Goal: Information Seeking & Learning: Learn about a topic

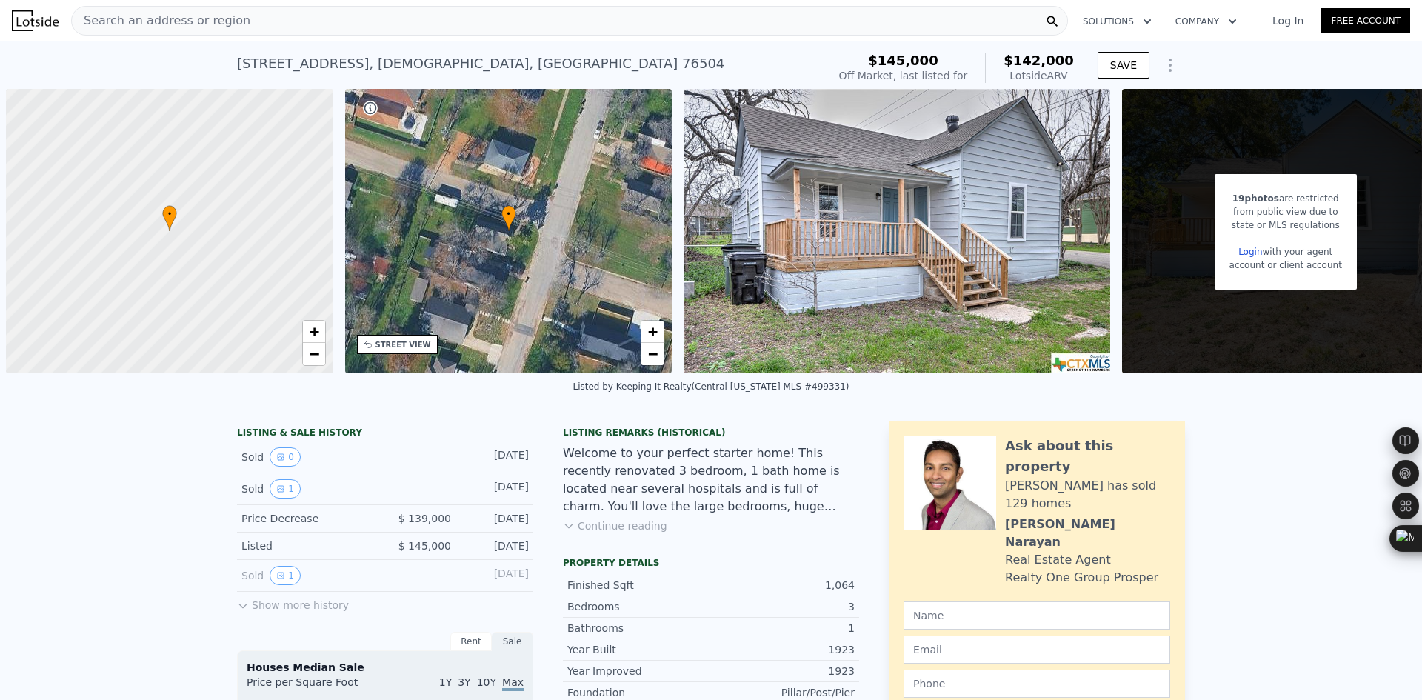
click at [213, 18] on span "Search an address or region" at bounding box center [161, 21] width 178 height 18
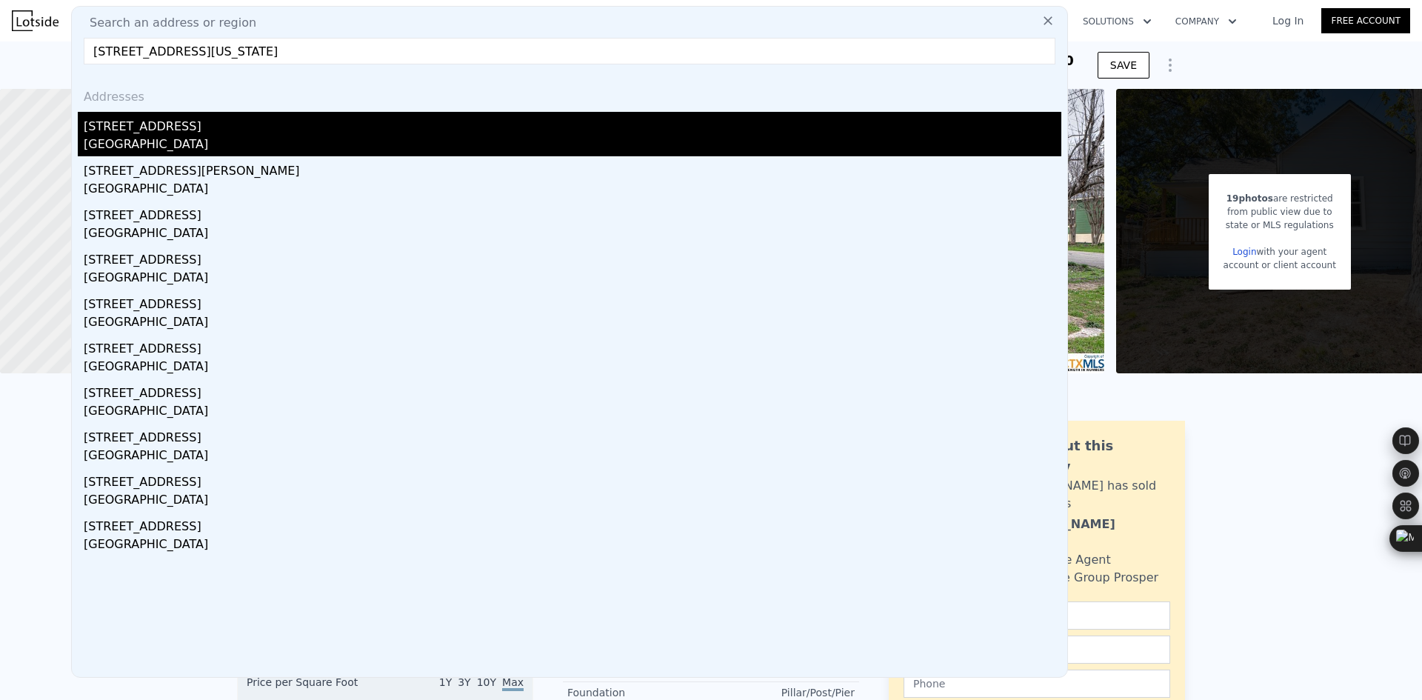
type input "[STREET_ADDRESS][US_STATE]"
click at [244, 133] on div "[STREET_ADDRESS]" at bounding box center [573, 124] width 978 height 24
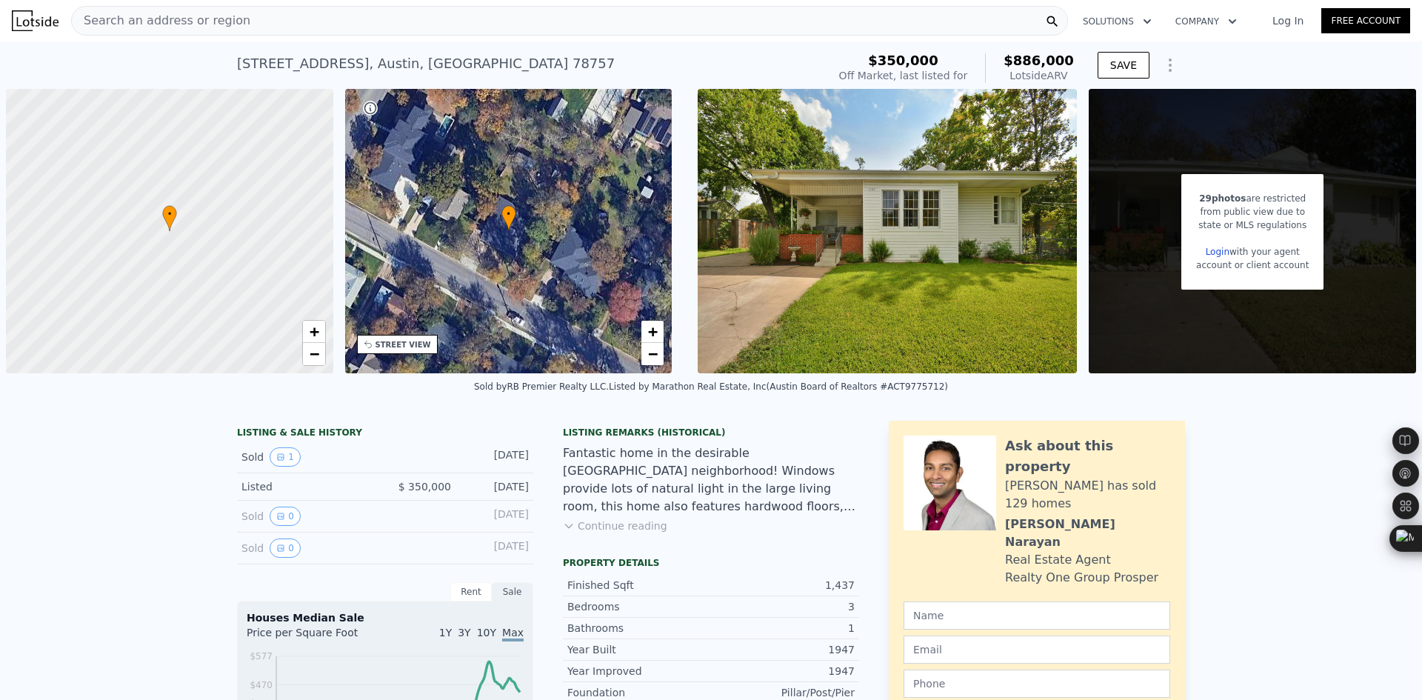
click at [170, 24] on span "Search an address or region" at bounding box center [161, 21] width 178 height 18
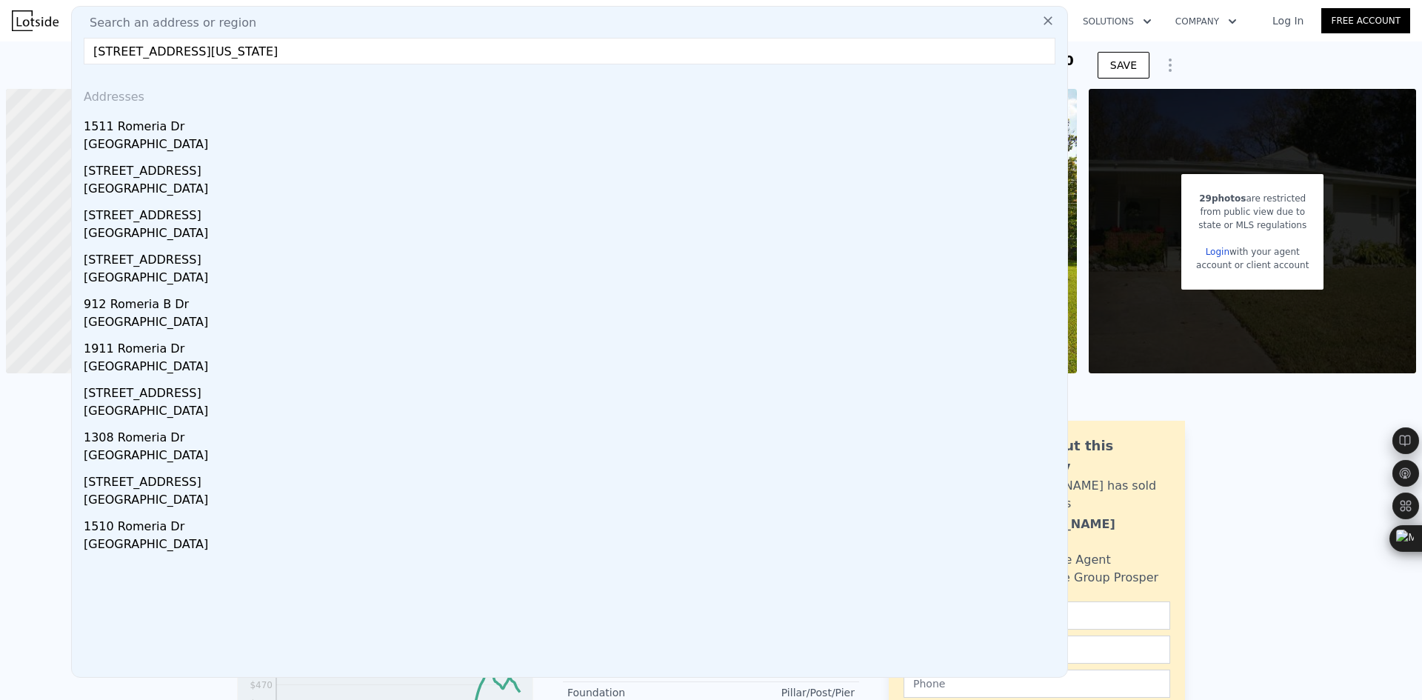
type input "[STREET_ADDRESS][US_STATE]"
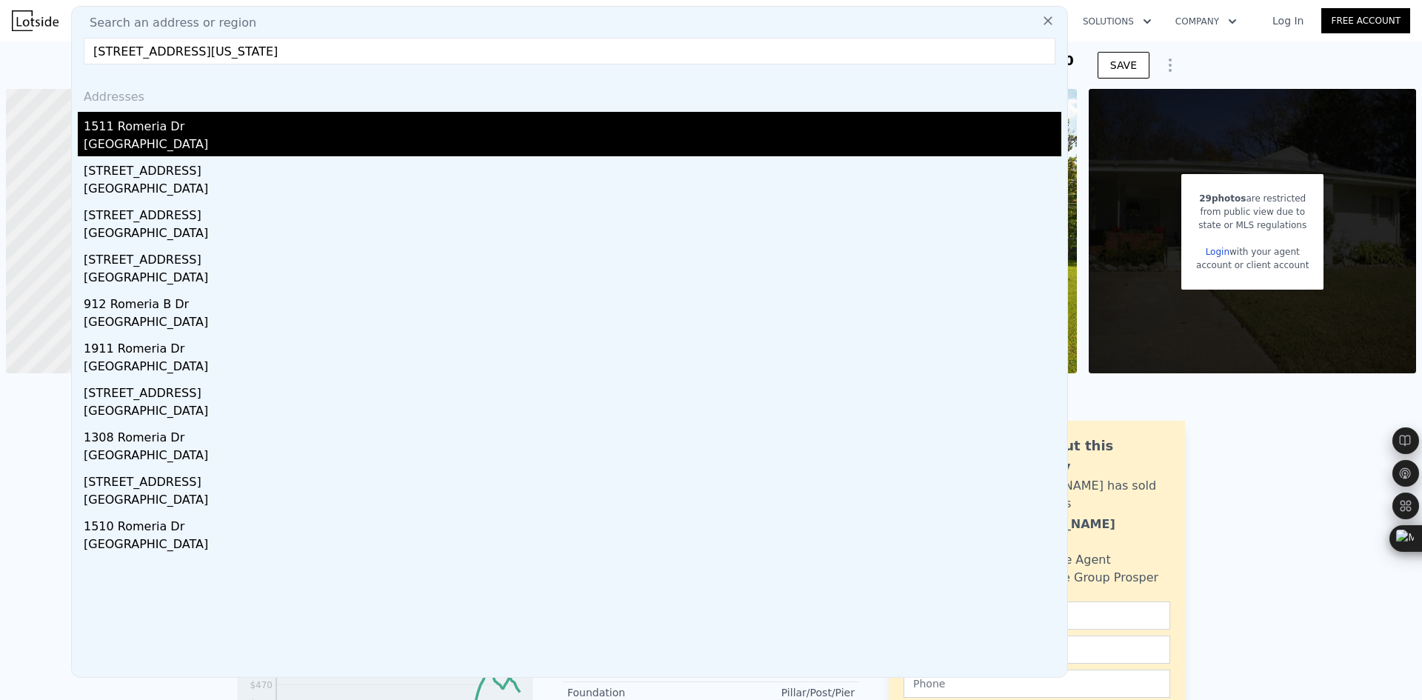
click at [206, 127] on div "1511 Romeria Dr" at bounding box center [573, 124] width 978 height 24
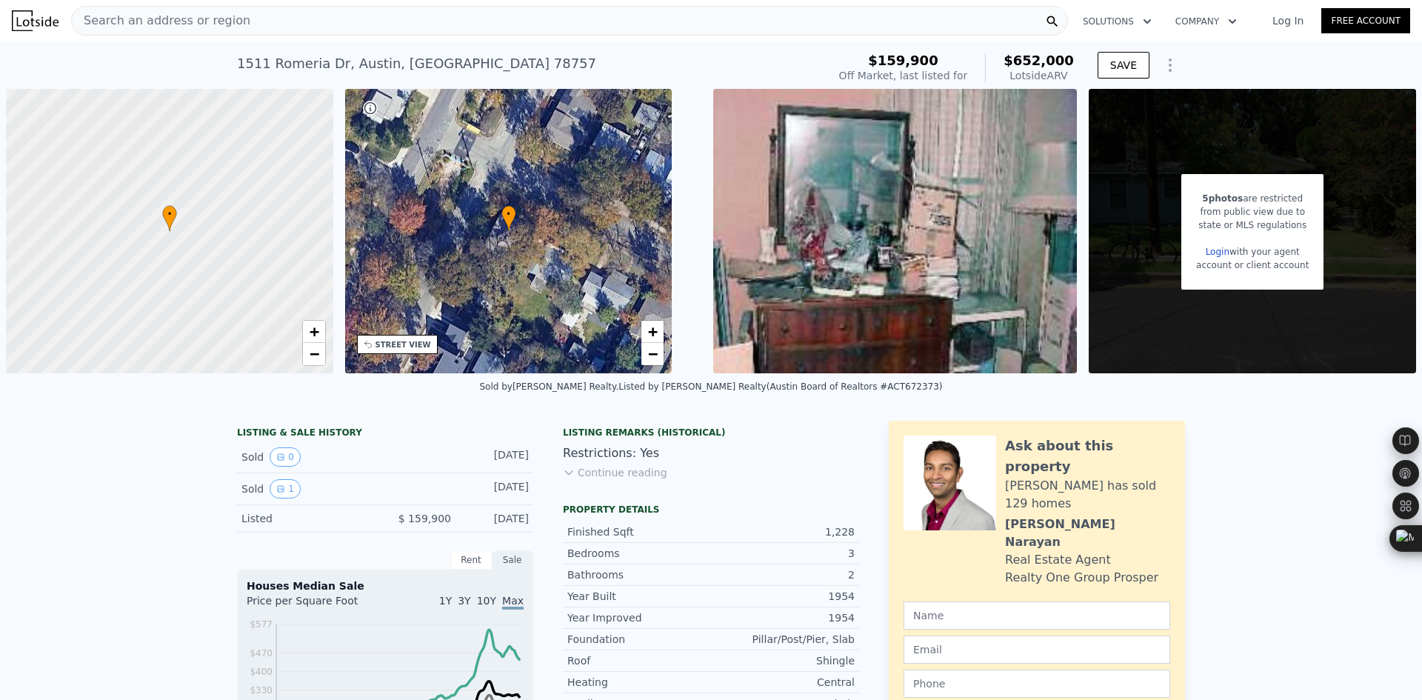
click at [177, 16] on span "Search an address or region" at bounding box center [161, 21] width 178 height 18
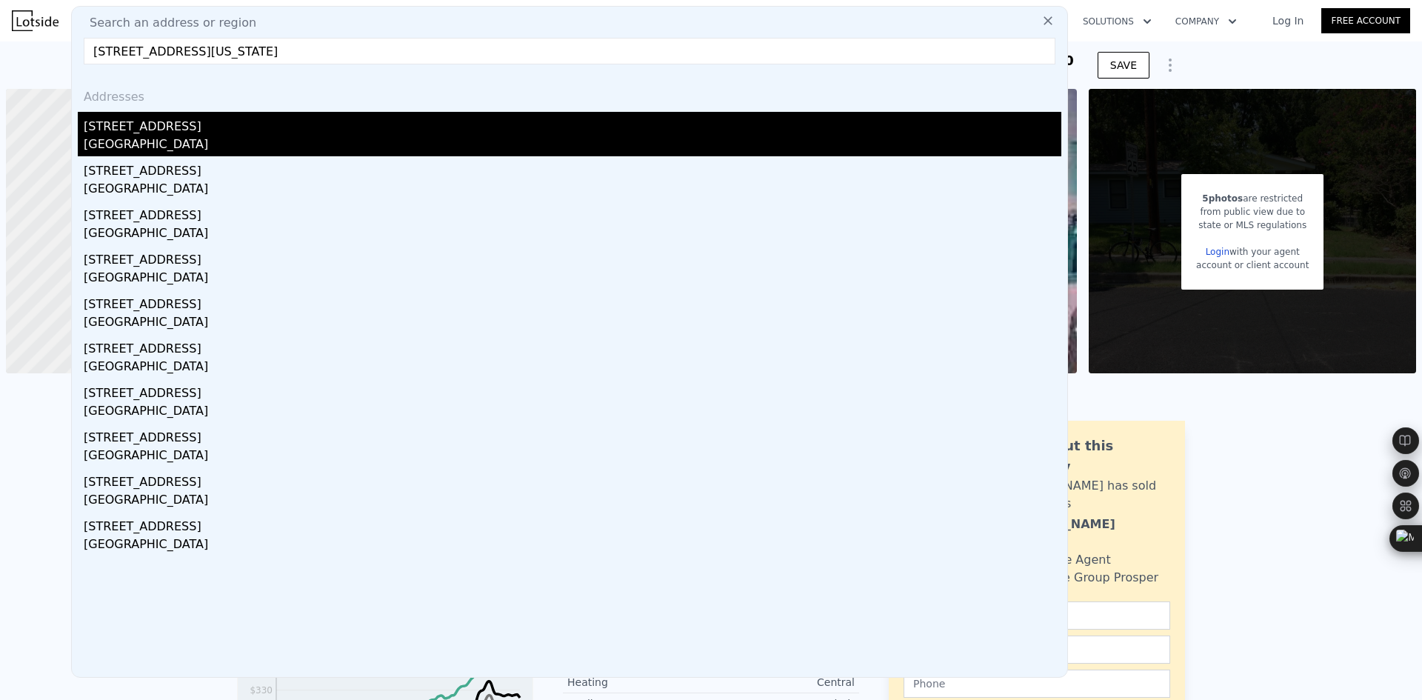
type input "[STREET_ADDRESS][US_STATE]"
click at [187, 135] on div "[STREET_ADDRESS]" at bounding box center [573, 124] width 978 height 24
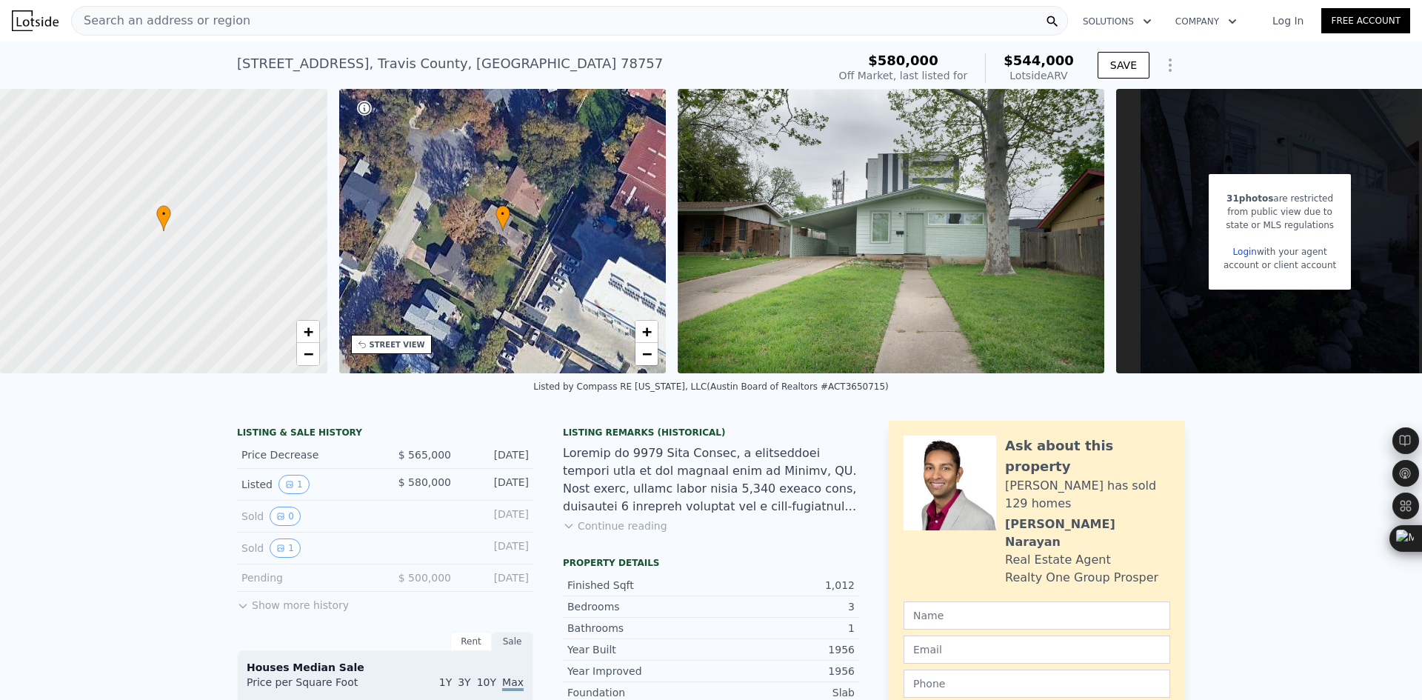
click at [187, 23] on span "Search an address or region" at bounding box center [161, 21] width 178 height 18
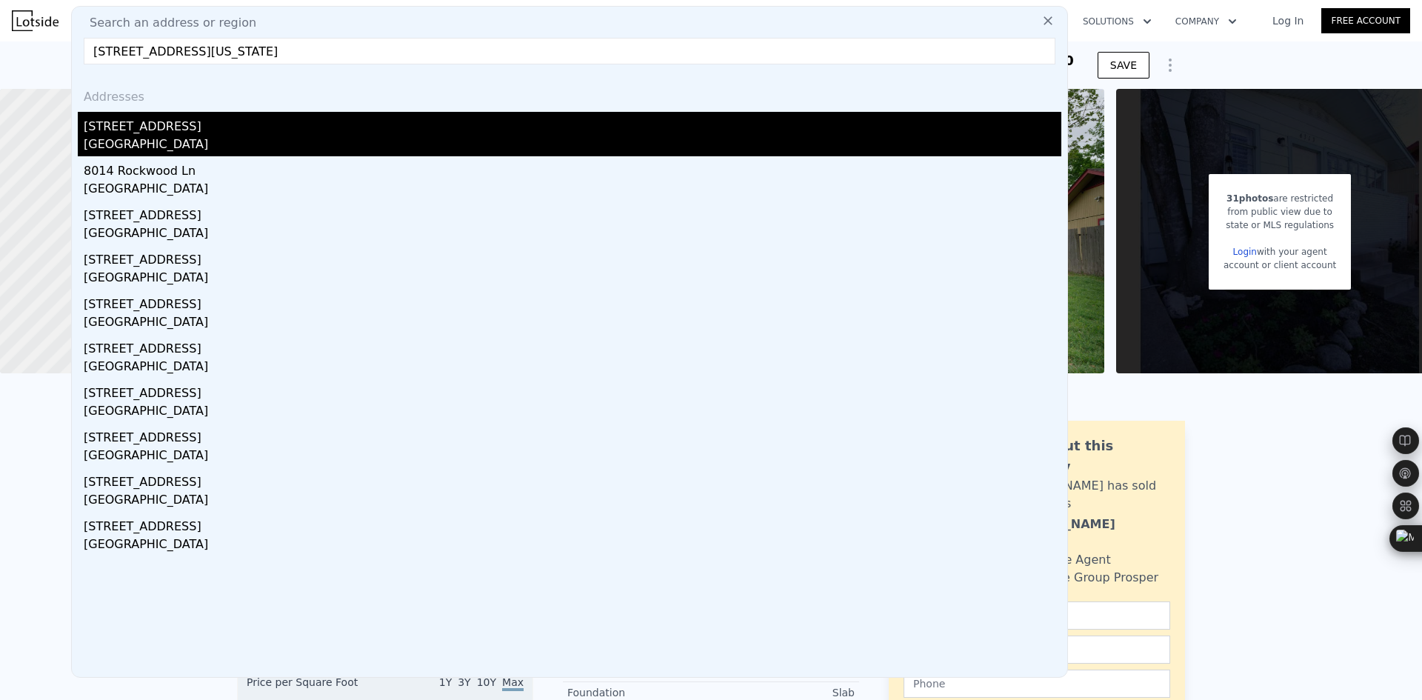
type input "[STREET_ADDRESS][US_STATE]"
click at [162, 122] on div "[STREET_ADDRESS]" at bounding box center [573, 124] width 978 height 24
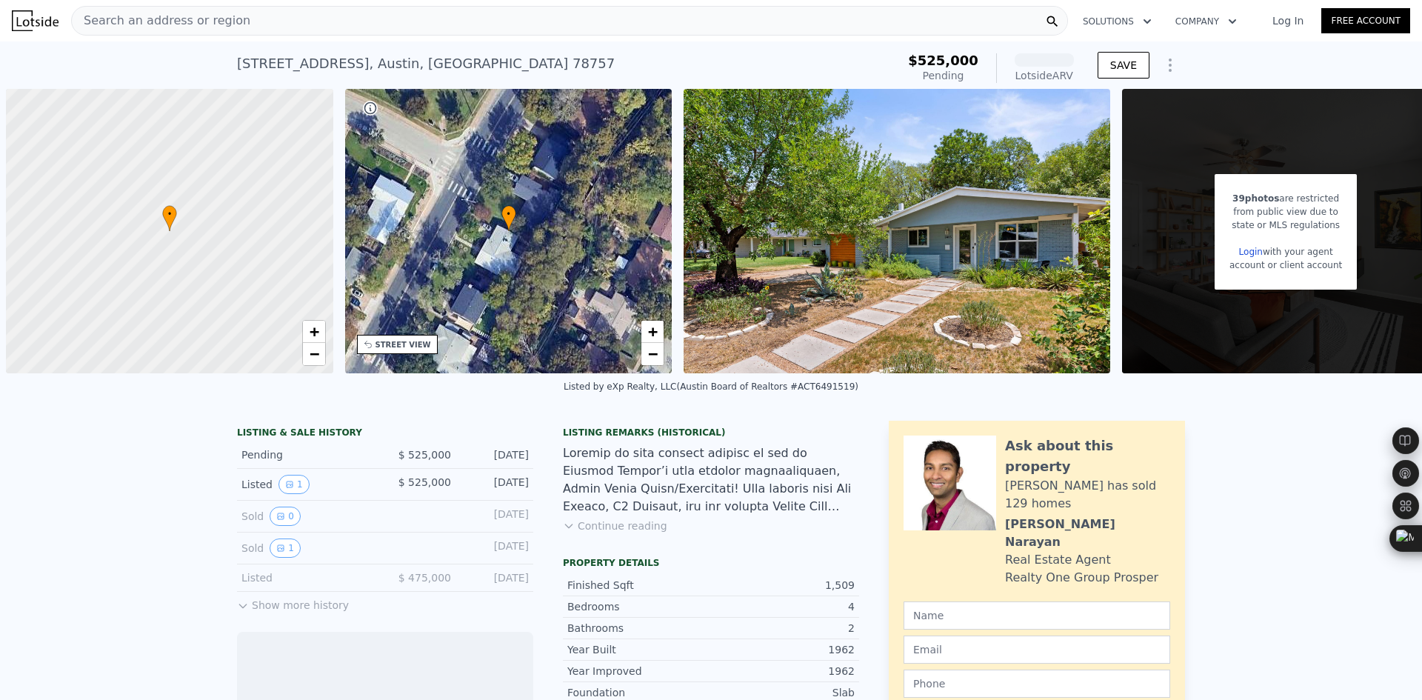
scroll to position [0, 6]
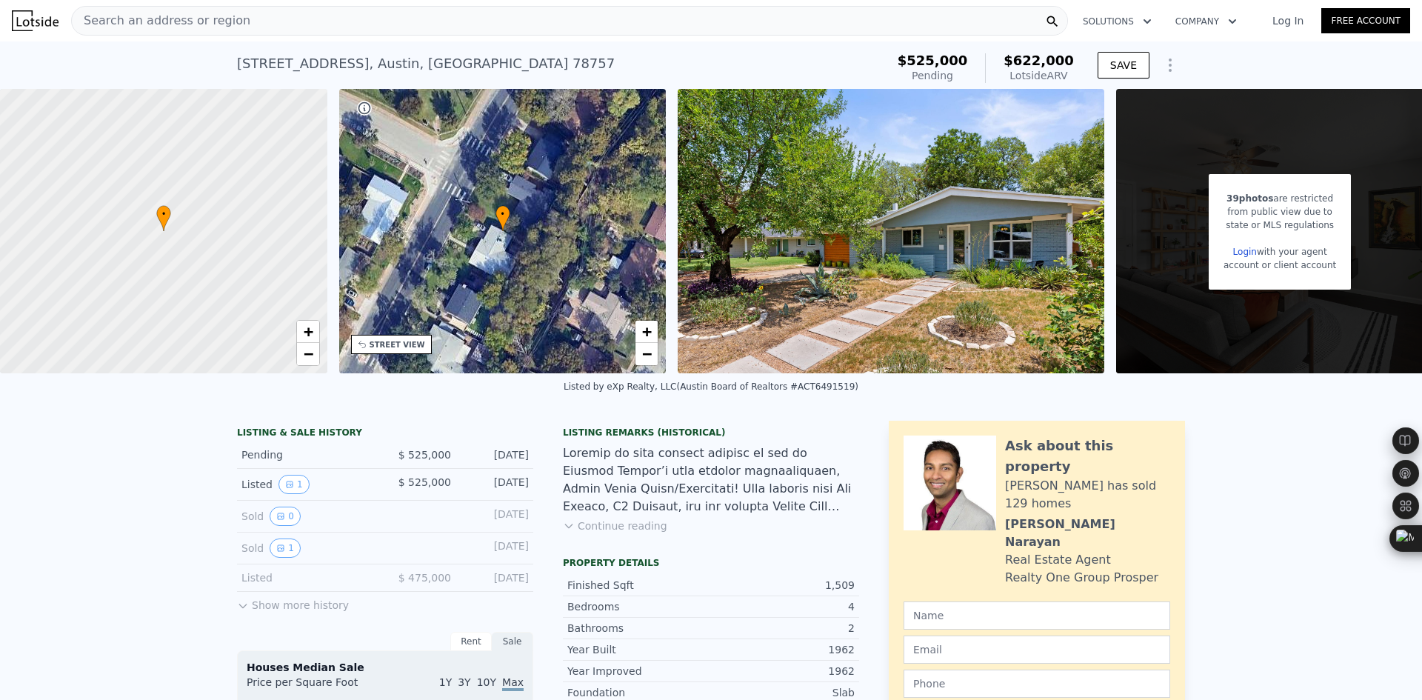
click at [164, 26] on span "Search an address or region" at bounding box center [161, 21] width 178 height 18
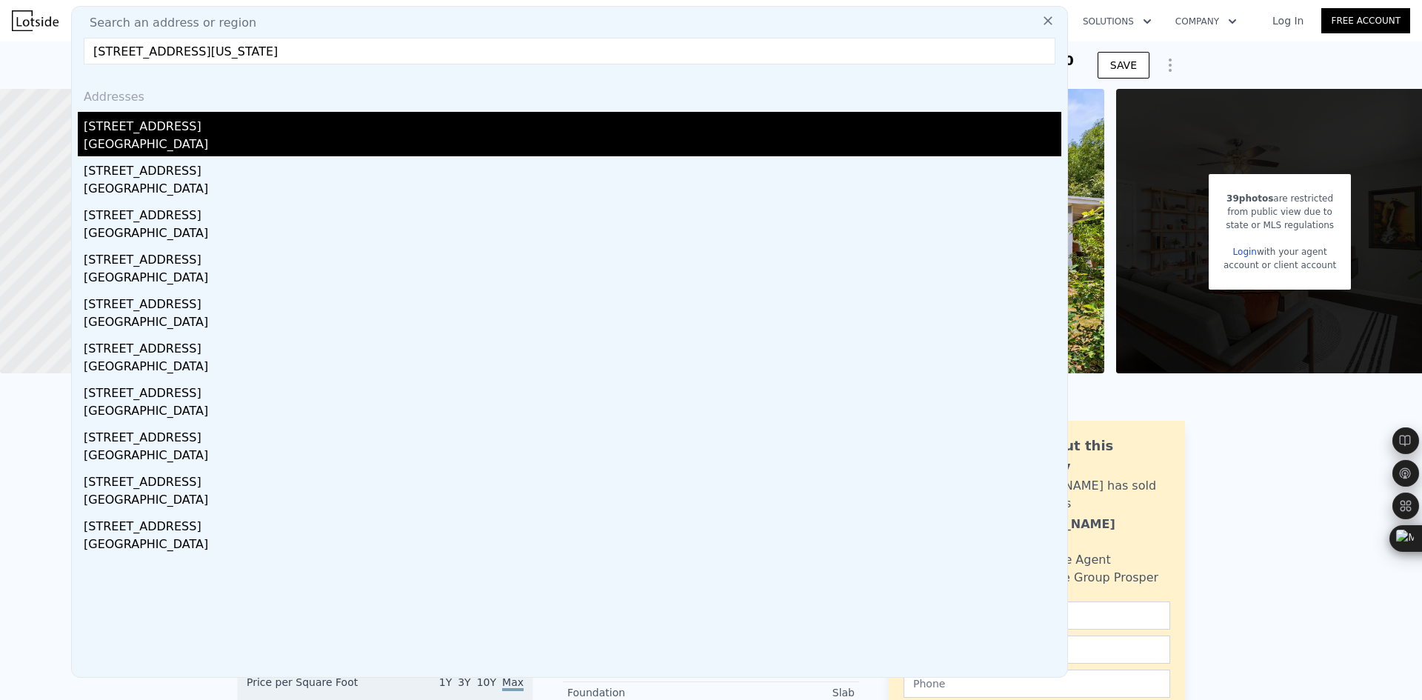
type input "[STREET_ADDRESS][US_STATE]"
click at [162, 153] on div "[GEOGRAPHIC_DATA]" at bounding box center [573, 146] width 978 height 21
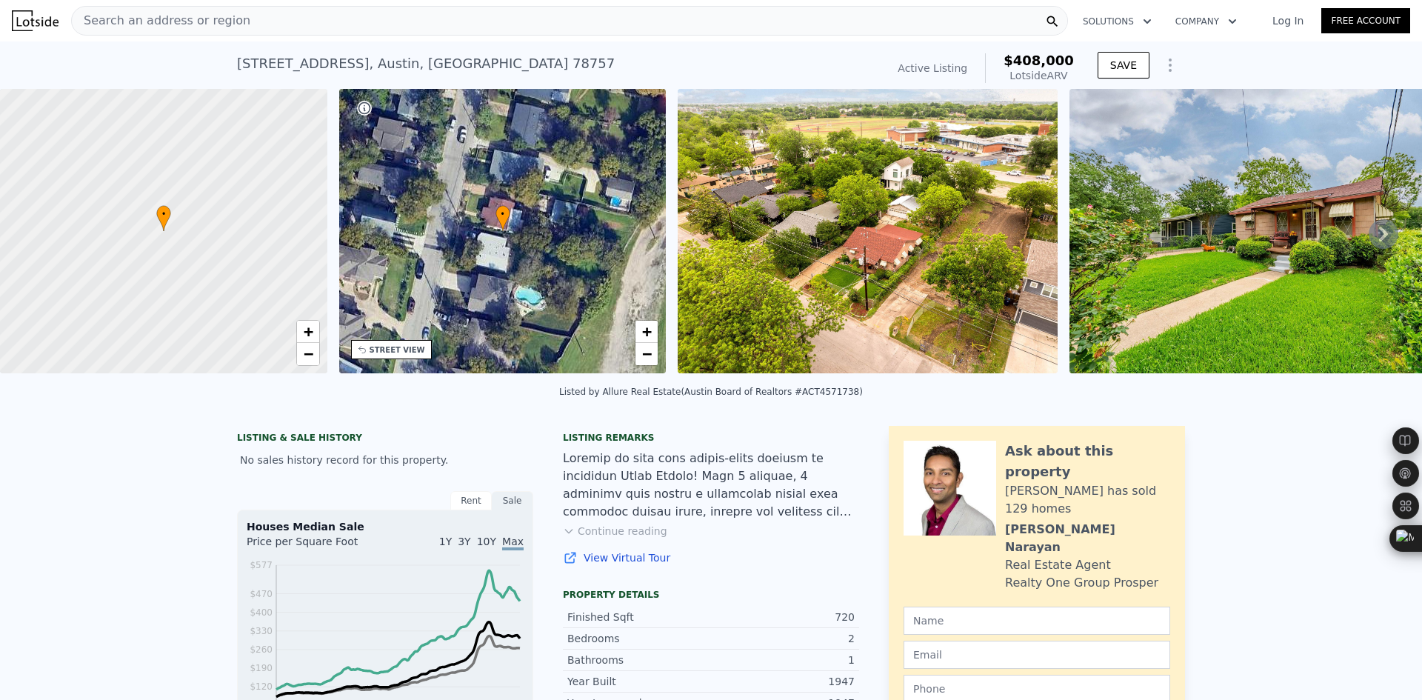
click at [153, 24] on span "Search an address or region" at bounding box center [161, 21] width 178 height 18
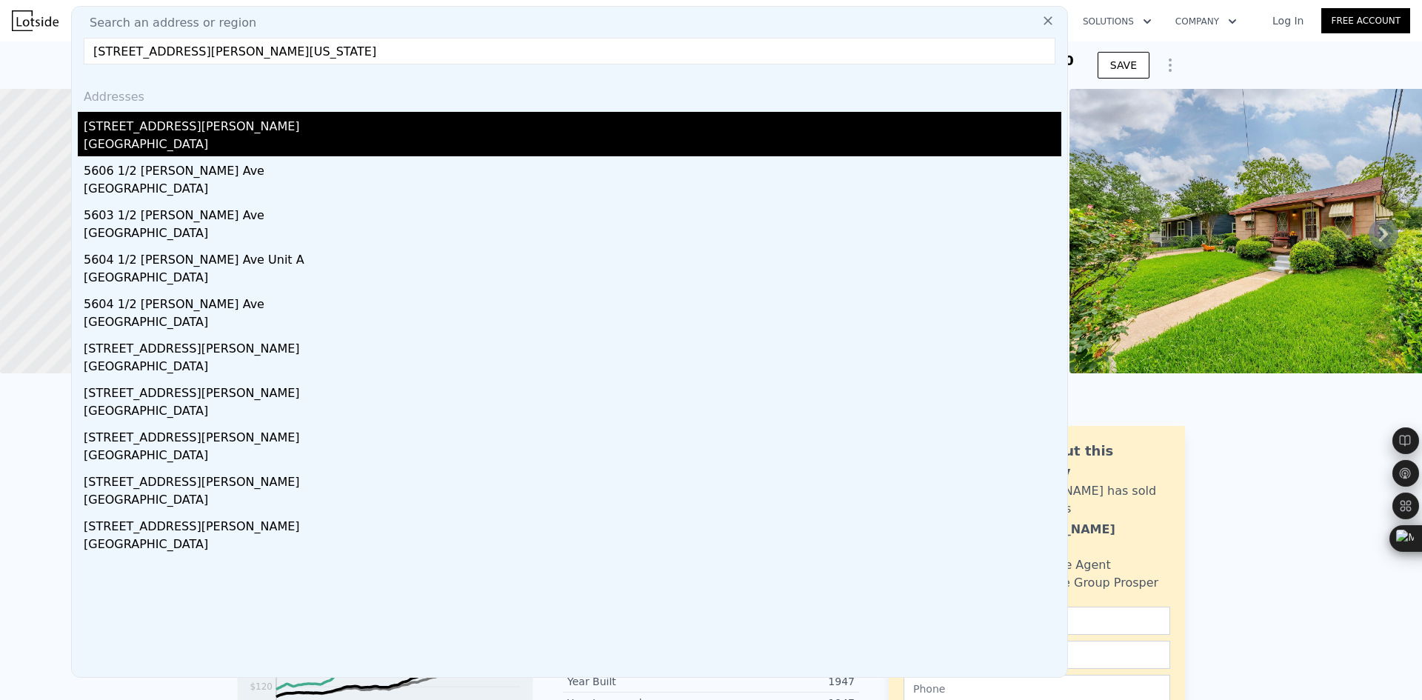
type input "[STREET_ADDRESS][PERSON_NAME][US_STATE]"
click at [159, 131] on div "[STREET_ADDRESS][PERSON_NAME]" at bounding box center [573, 124] width 978 height 24
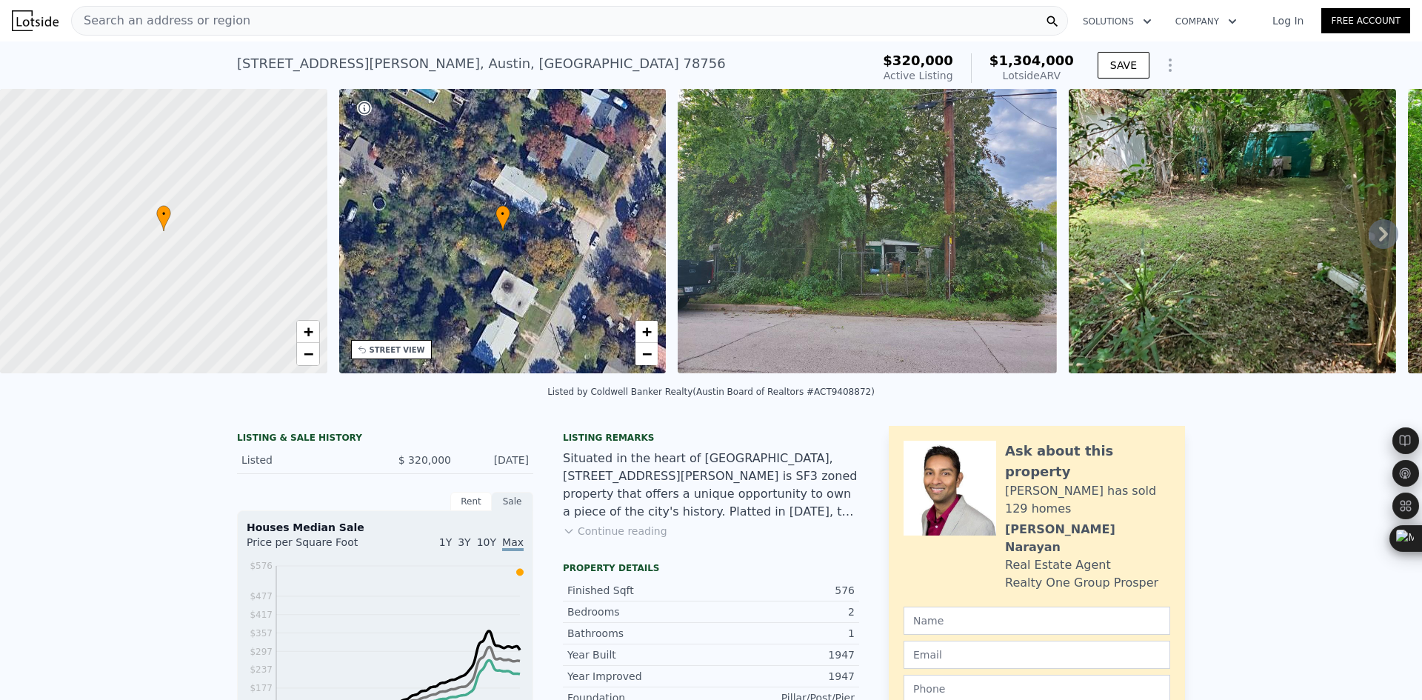
click at [306, 14] on div "Search an address or region" at bounding box center [569, 21] width 997 height 30
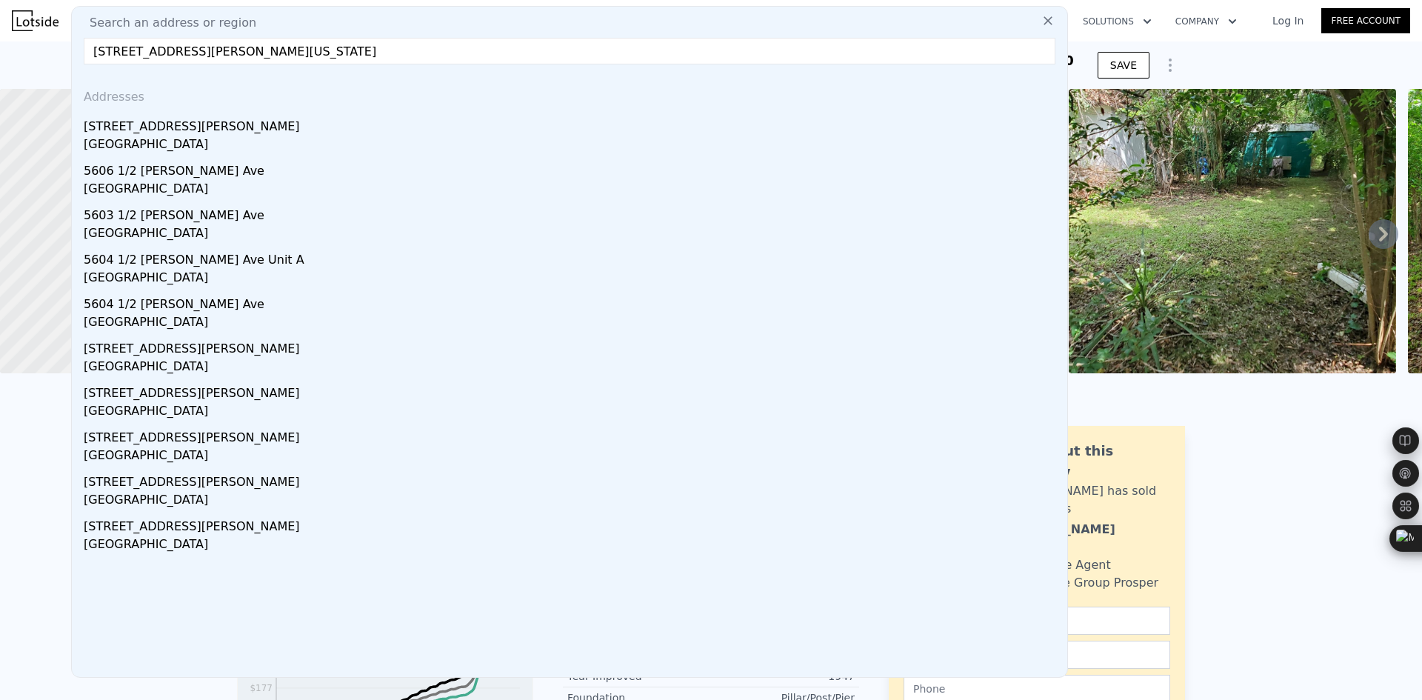
drag, startPoint x: 326, startPoint y: 53, endPoint x: 22, endPoint y: 54, distance: 303.7
paste input "300 [PERSON_NAME] St"
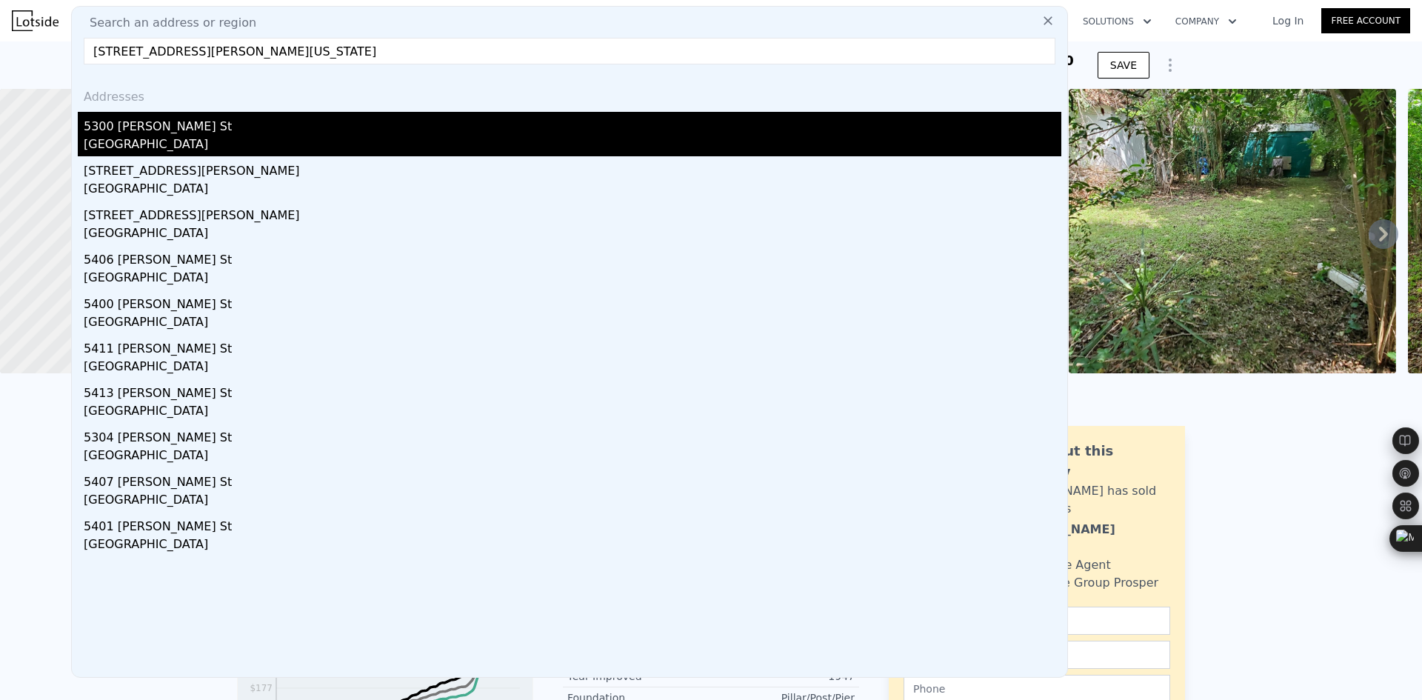
type input "[STREET_ADDRESS][PERSON_NAME][US_STATE]"
click at [207, 133] on div "5300 [PERSON_NAME] St" at bounding box center [573, 124] width 978 height 24
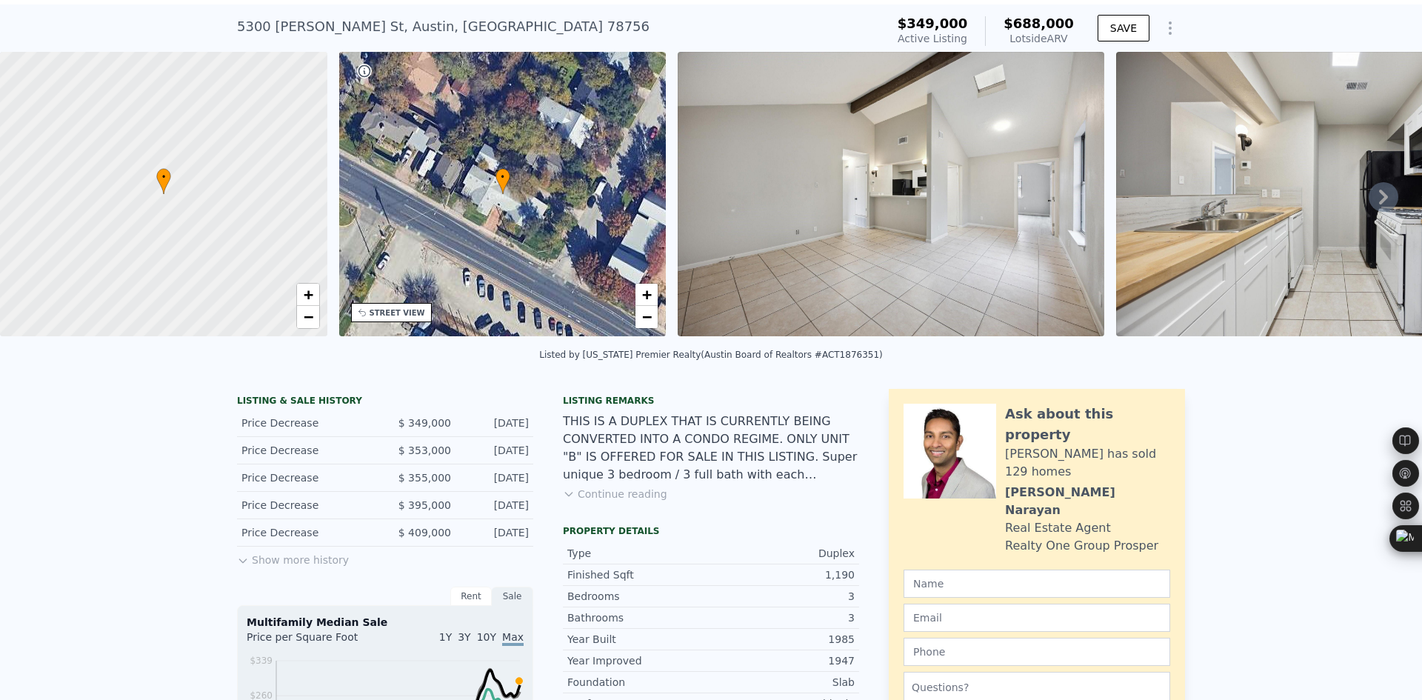
scroll to position [5, 0]
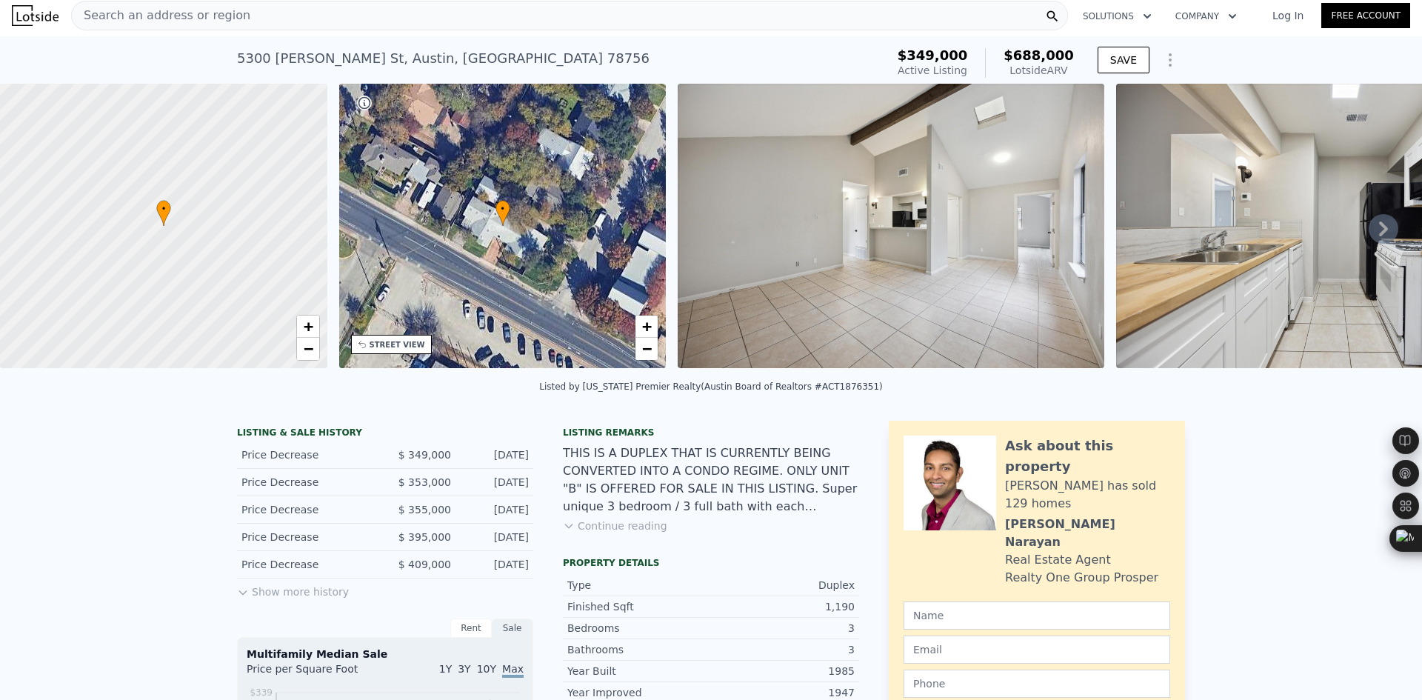
click at [282, 14] on div "Search an address or region" at bounding box center [569, 16] width 997 height 30
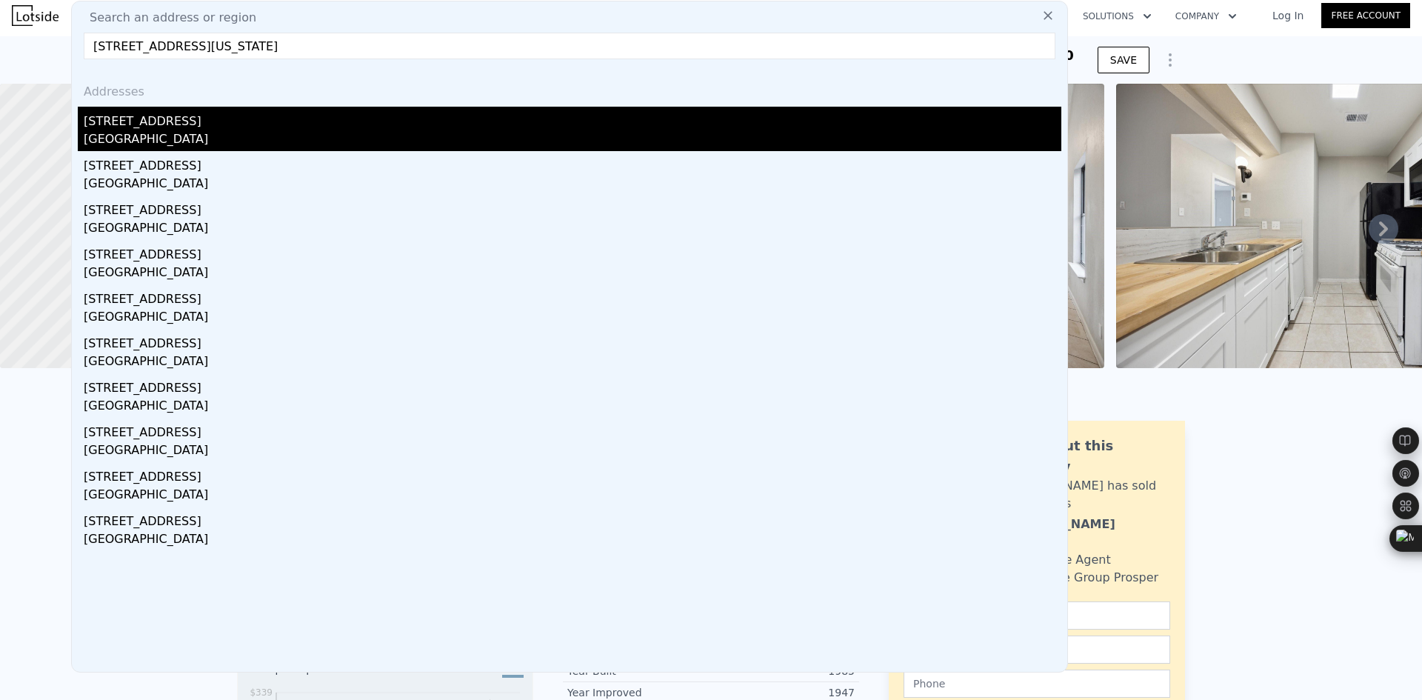
type input "[STREET_ADDRESS][US_STATE]"
click at [290, 121] on div "[STREET_ADDRESS]" at bounding box center [573, 119] width 978 height 24
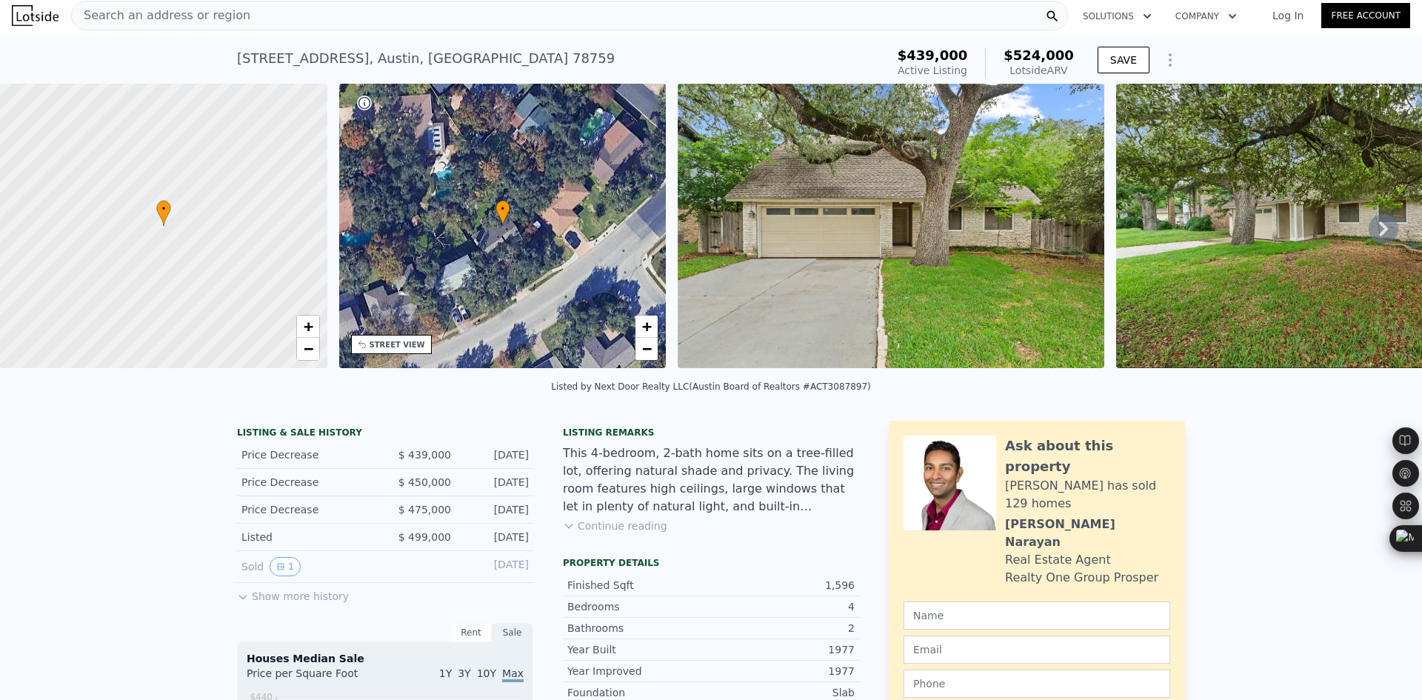
click at [635, 533] on button "Continue reading" at bounding box center [615, 525] width 104 height 15
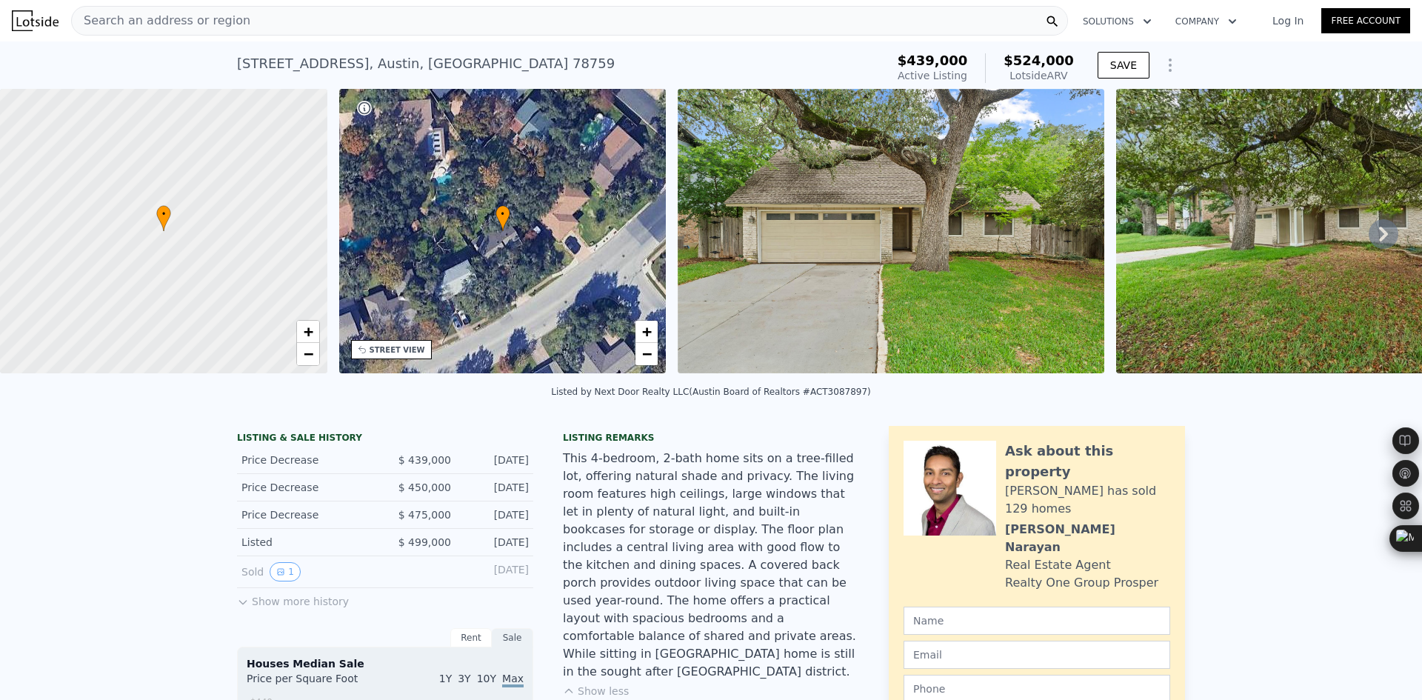
click at [179, 21] on span "Search an address or region" at bounding box center [161, 21] width 178 height 18
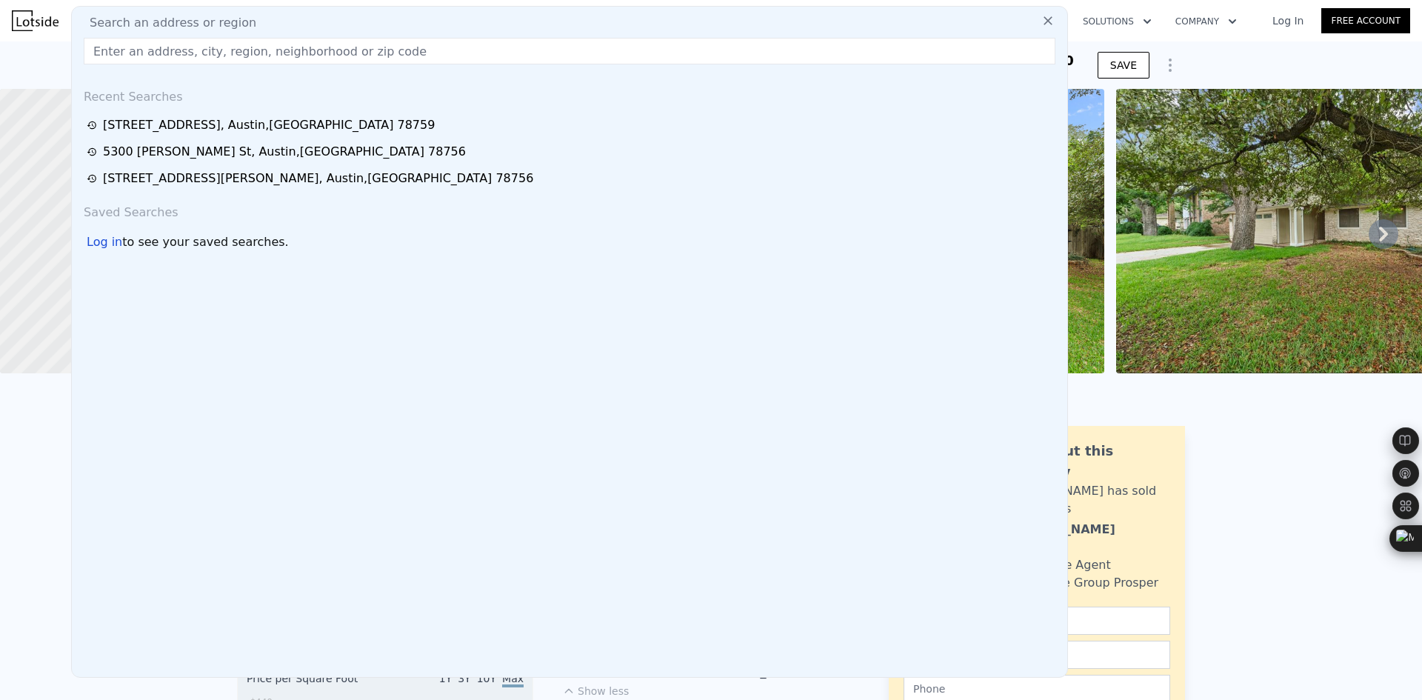
type input "[STREET_ADDRESS][PERSON_NAME][US_STATE]"
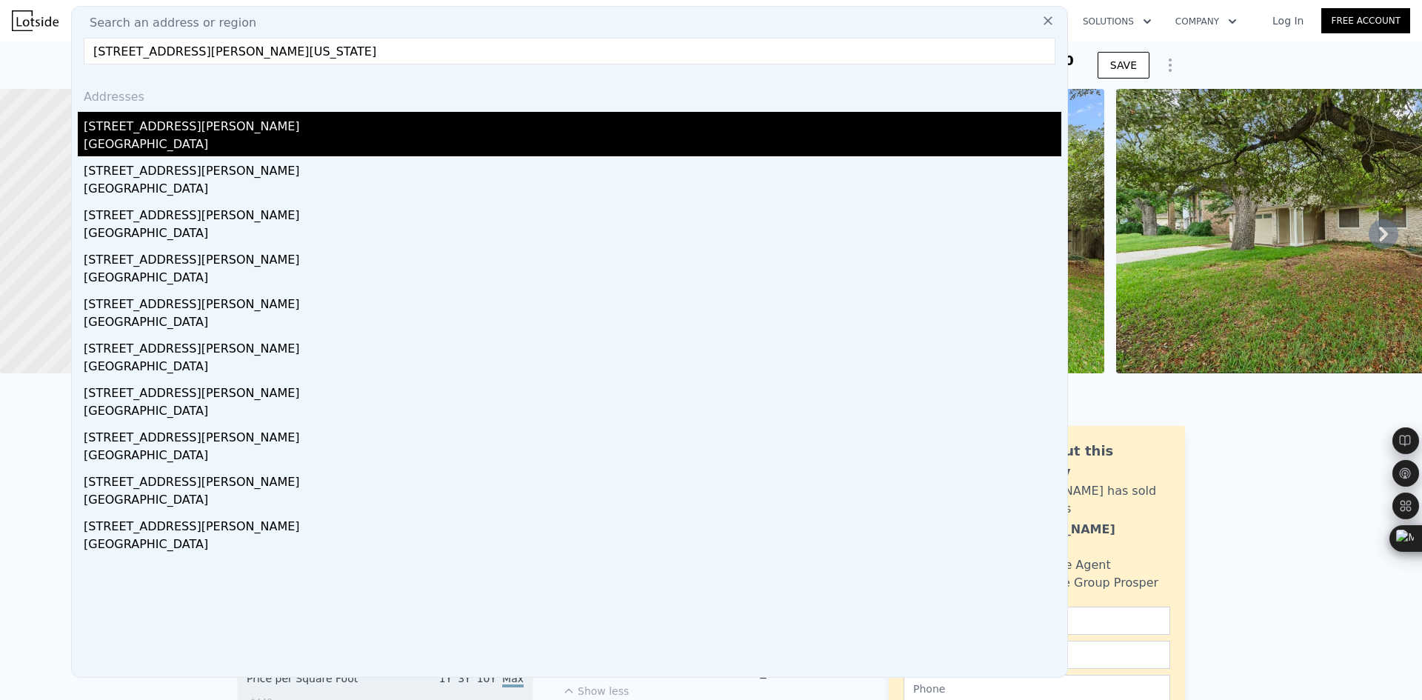
click at [199, 122] on div "[STREET_ADDRESS][PERSON_NAME]" at bounding box center [573, 124] width 978 height 24
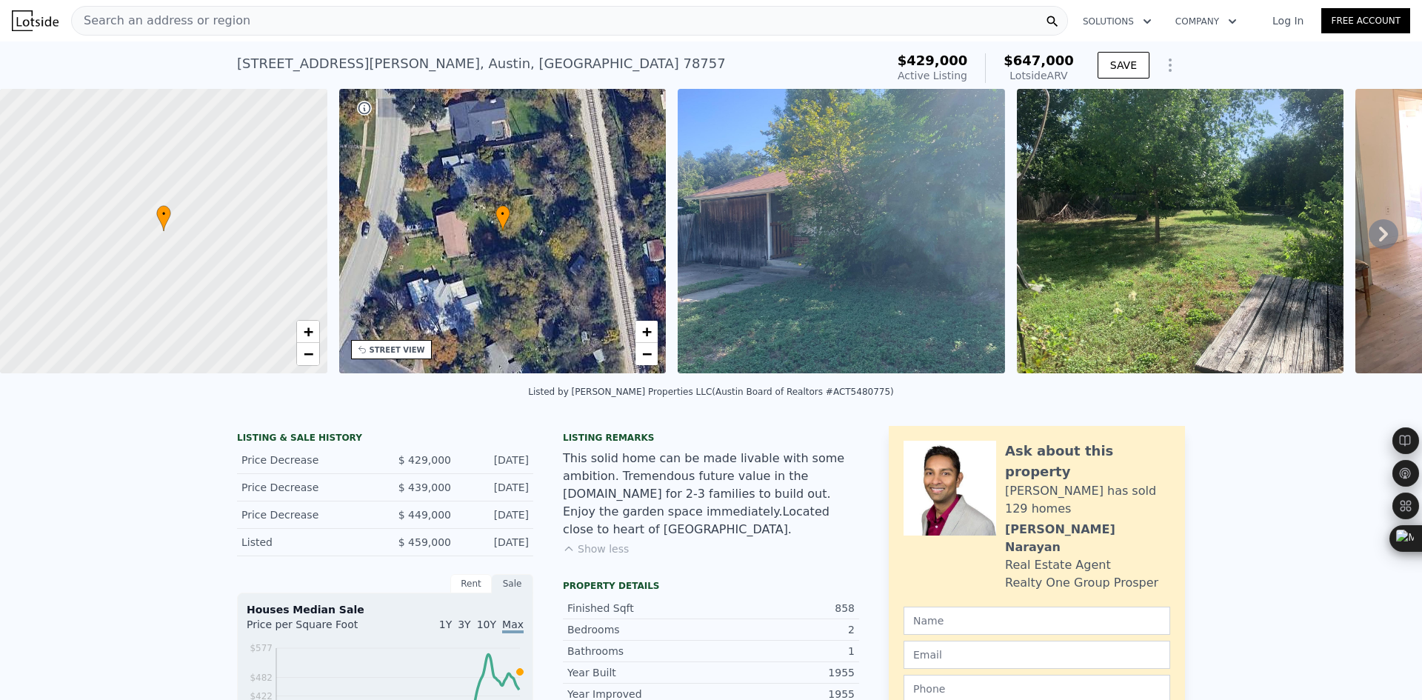
click at [198, 21] on span "Search an address or region" at bounding box center [161, 21] width 178 height 18
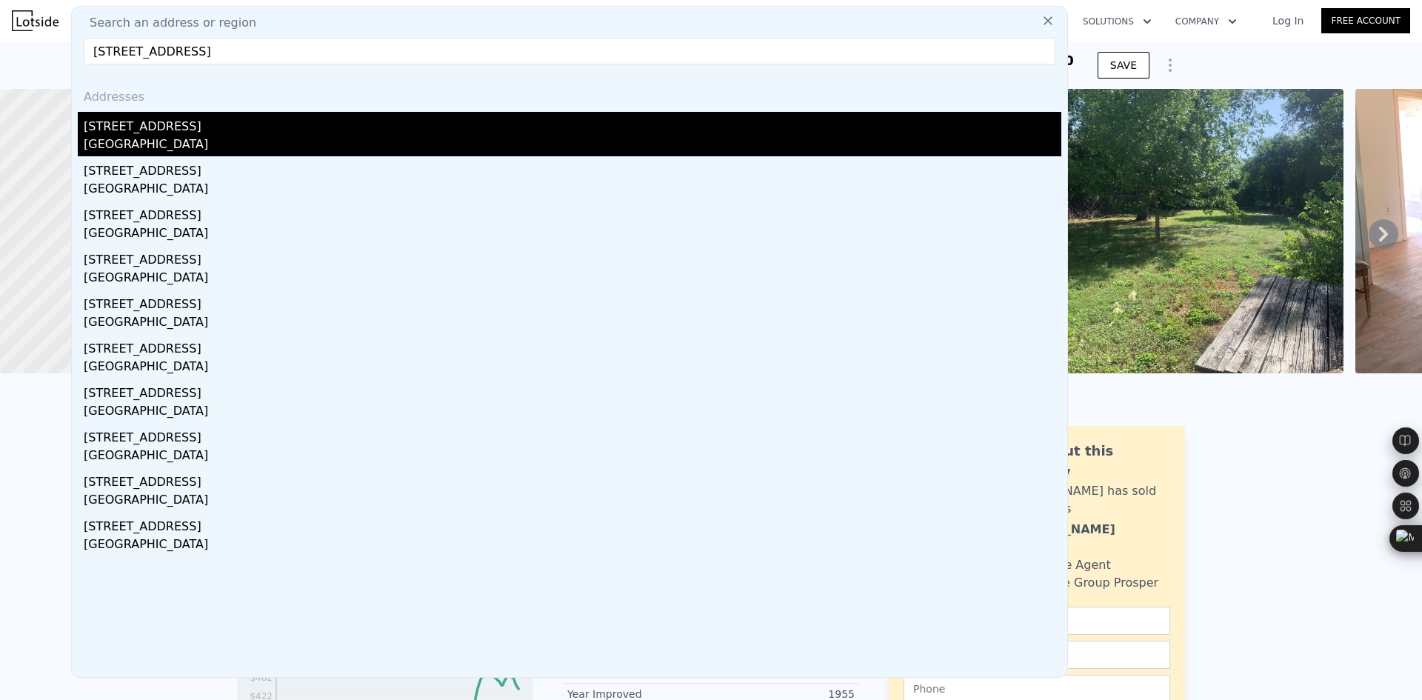
type input "[STREET_ADDRESS]"
click at [244, 143] on div "[GEOGRAPHIC_DATA]" at bounding box center [573, 146] width 978 height 21
type input "3"
type input "872"
type input "1008"
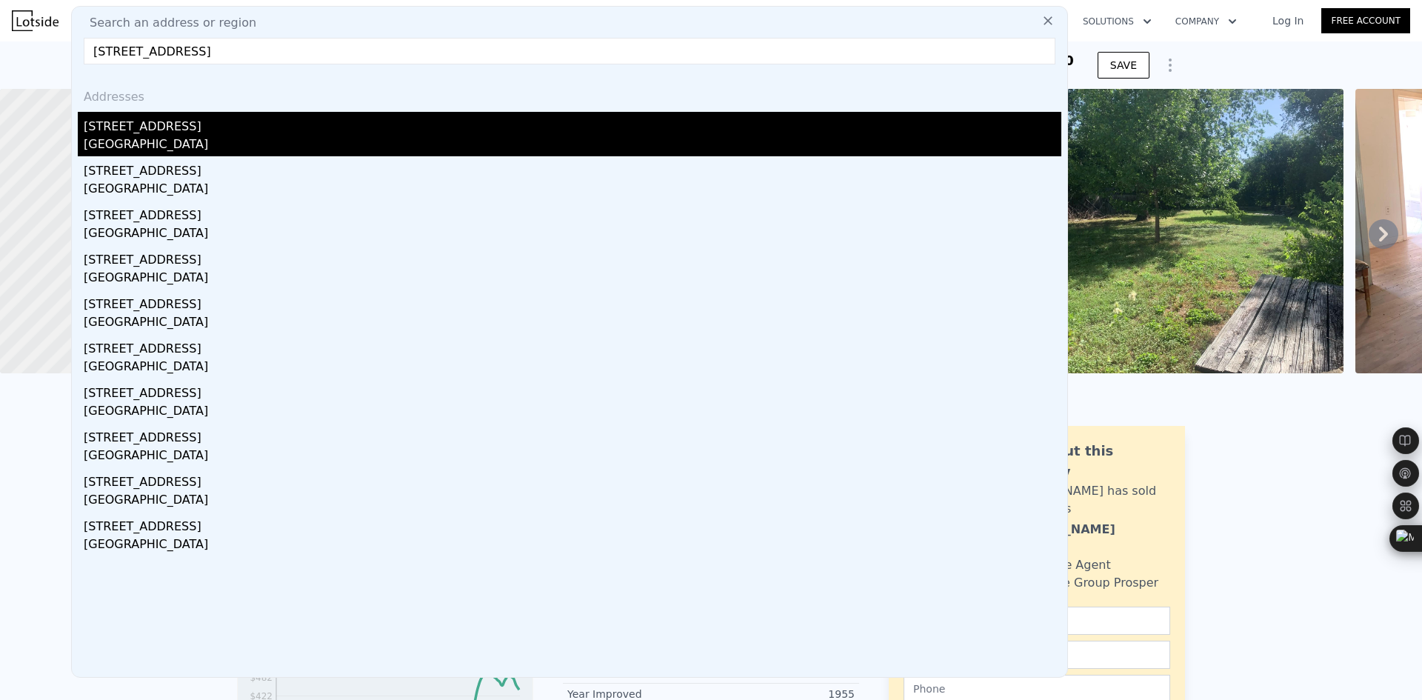
type input "6921.68"
type input "10977.12"
type input "$ 408,000"
type input "$ 12,352"
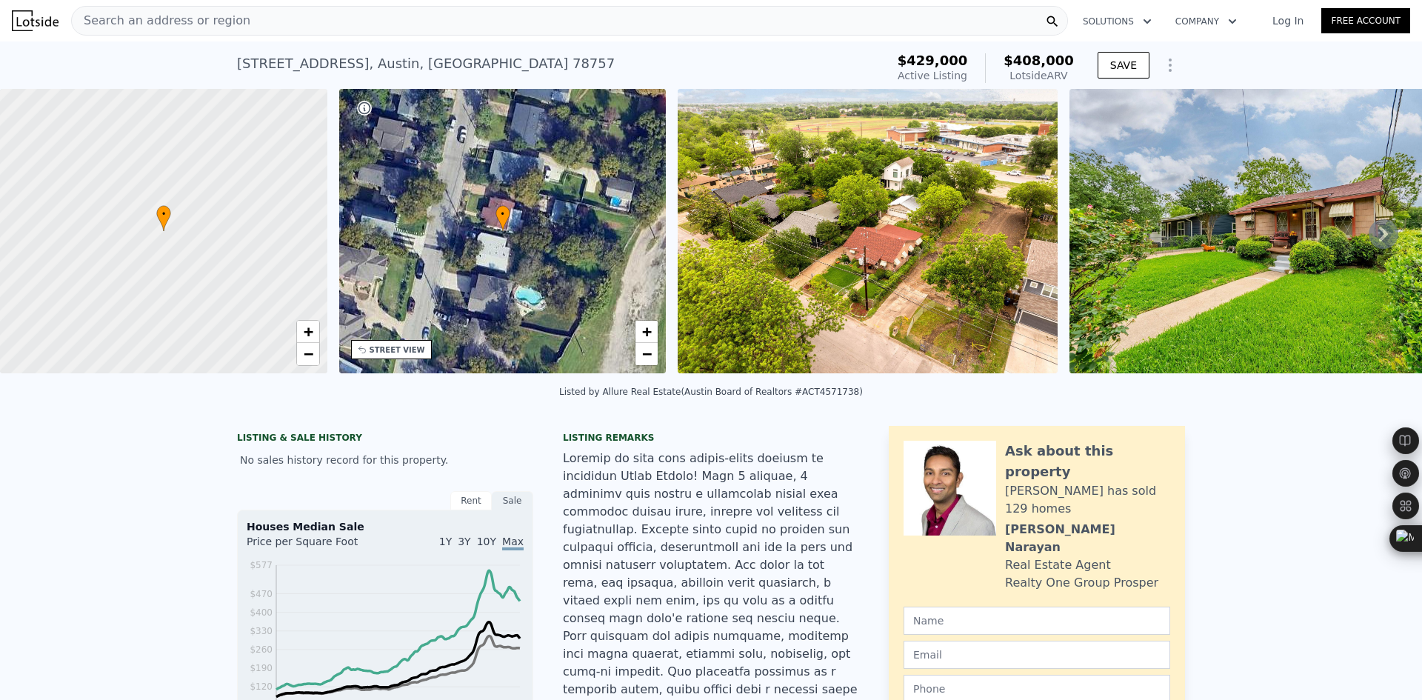
click at [604, 64] on div "[STREET_ADDRESS] Active at (~ARV $408k )" at bounding box center [558, 67] width 643 height 41
click at [140, 34] on div "Search an address or region" at bounding box center [161, 21] width 178 height 28
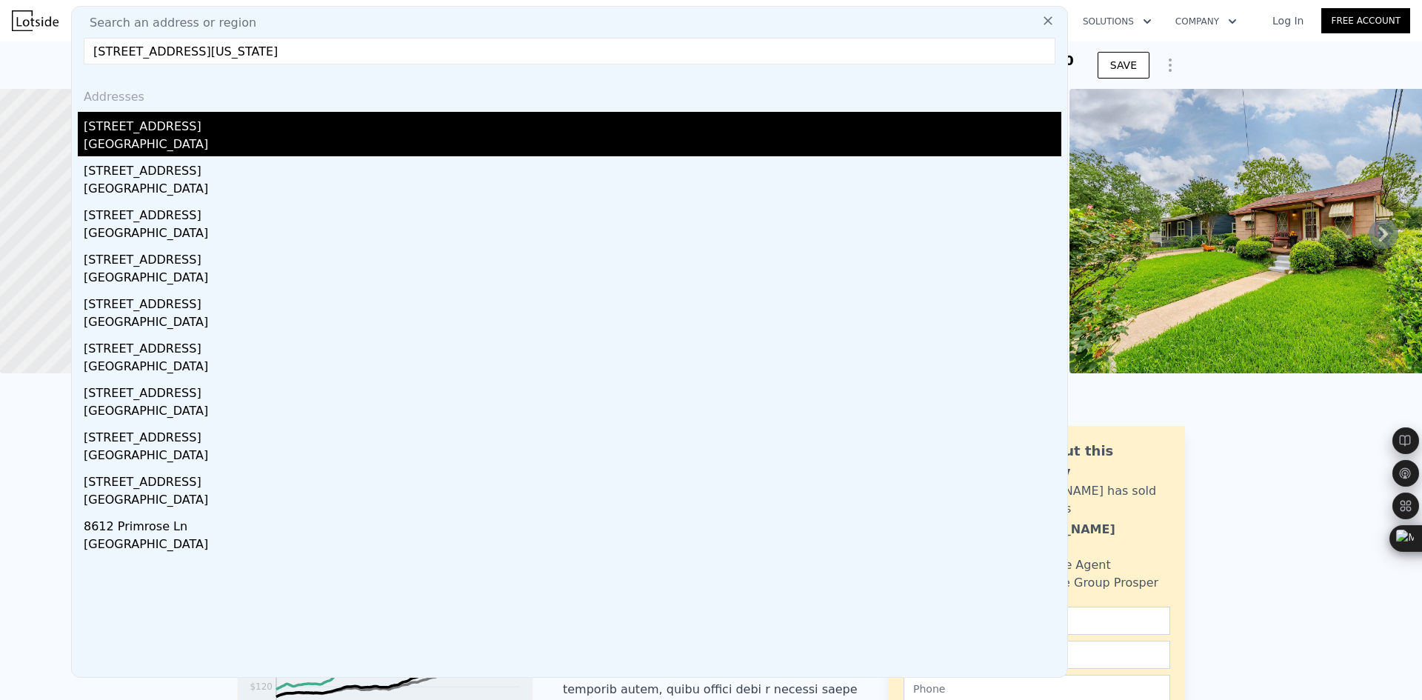
type input "[STREET_ADDRESS][US_STATE]"
click at [173, 141] on div "[GEOGRAPHIC_DATA]" at bounding box center [573, 146] width 978 height 21
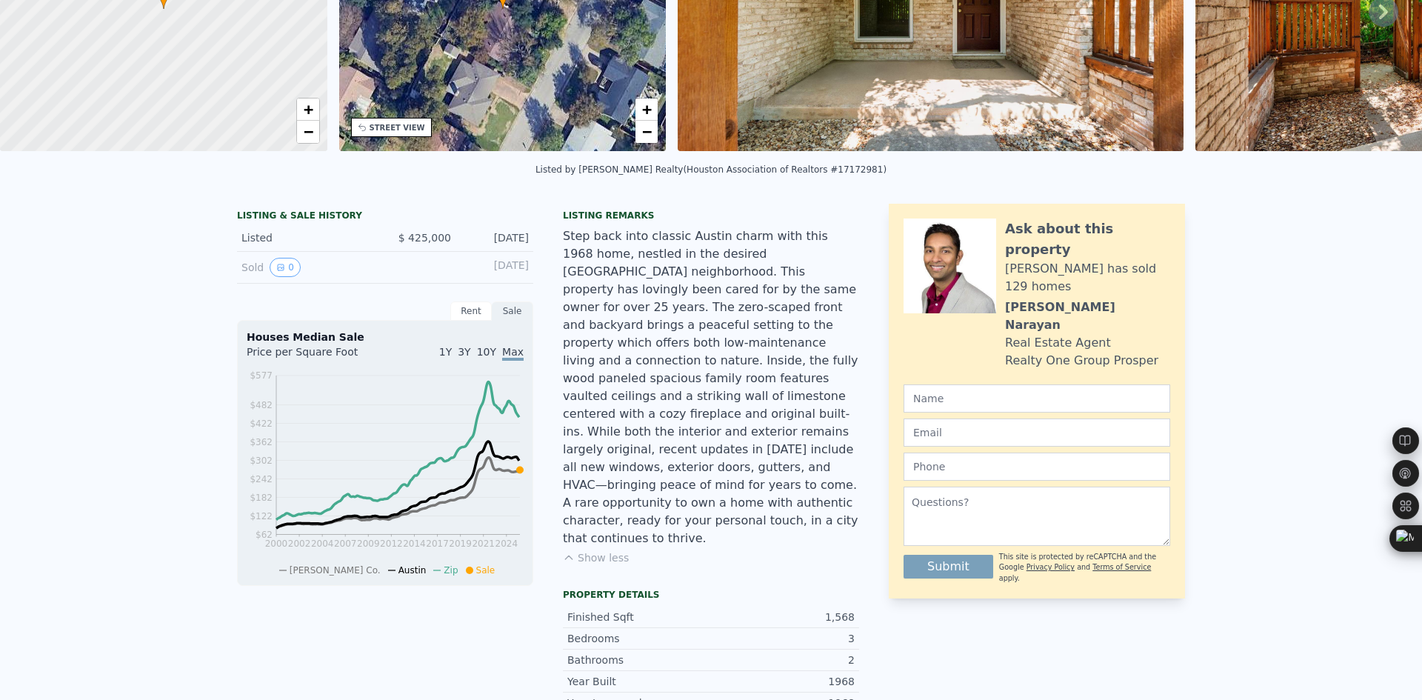
scroll to position [5, 0]
